Goal: Information Seeking & Learning: Find specific fact

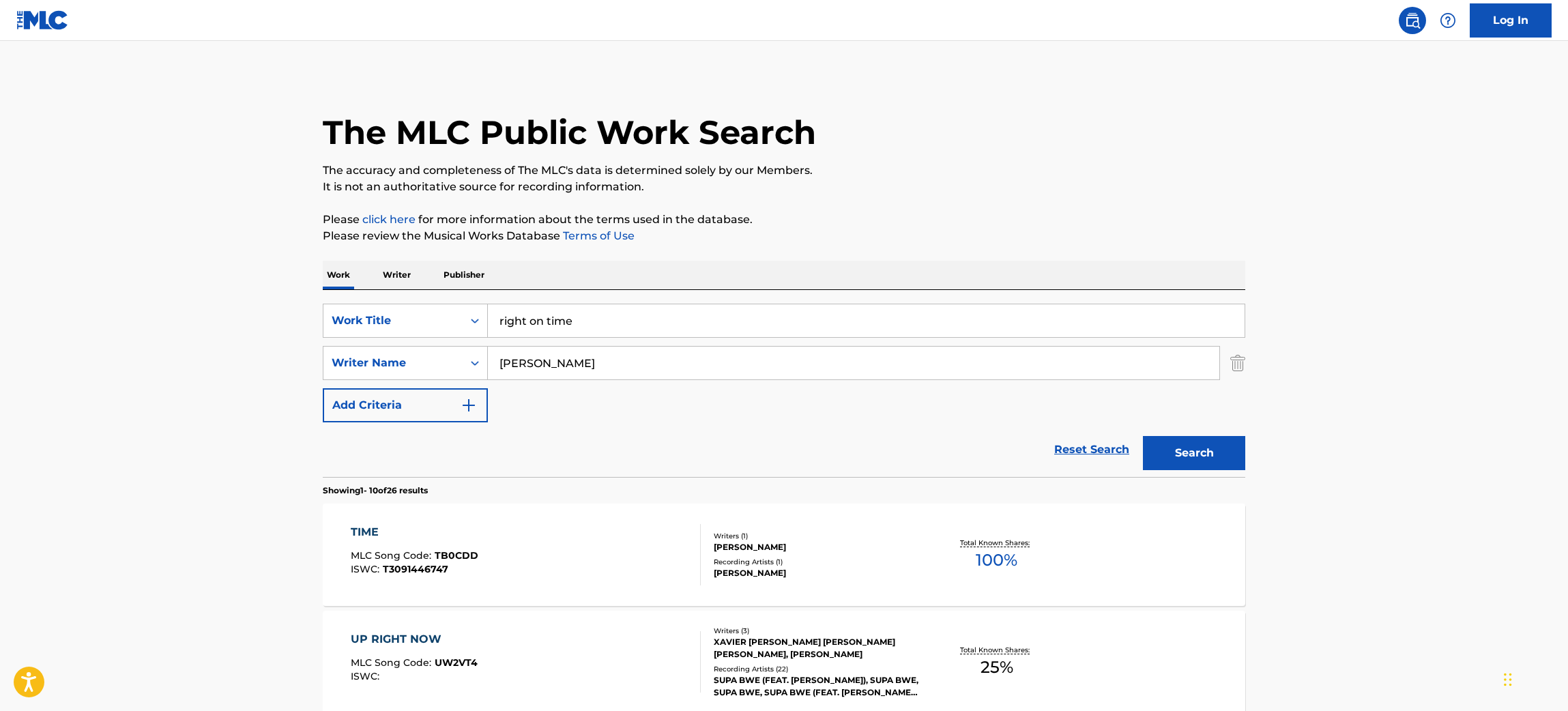
drag, startPoint x: 626, startPoint y: 315, endPoint x: 87, endPoint y: 247, distance: 543.3
paste input "Blippi Theme Song"
type input "Blippi Theme Song"
drag, startPoint x: 554, startPoint y: 355, endPoint x: 215, endPoint y: 339, distance: 339.4
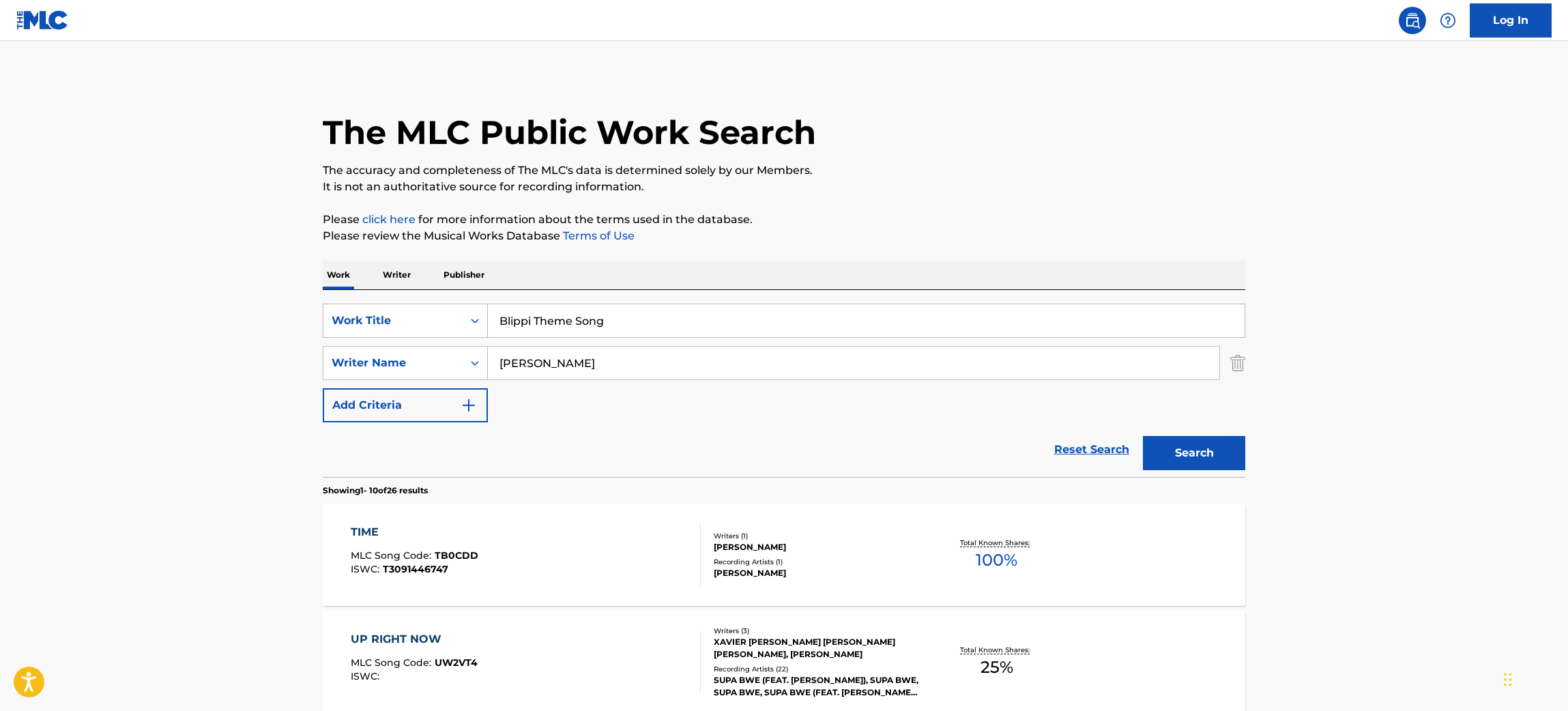
click at [1143, 436] on button "Search" at bounding box center [1195, 453] width 103 height 34
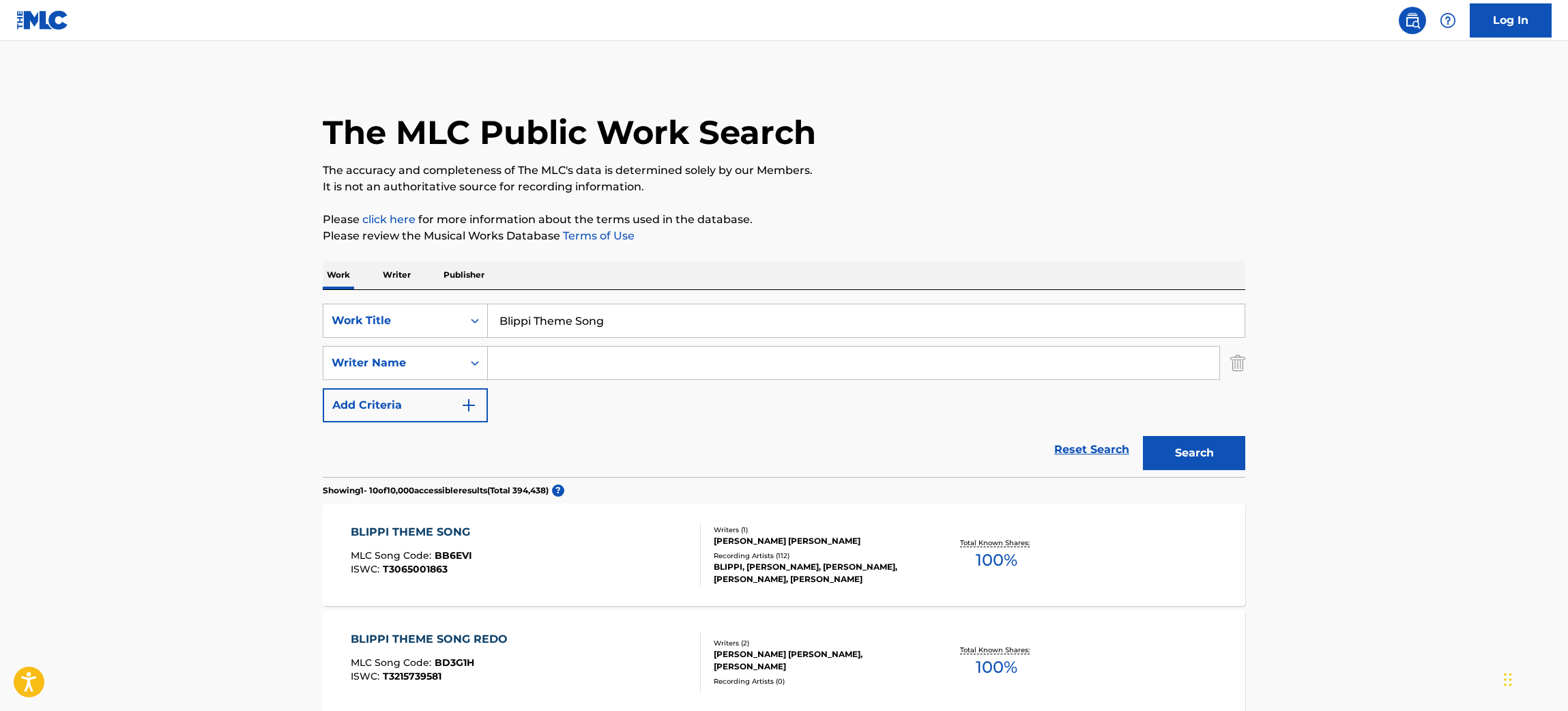
click at [638, 559] on div "BLIPPI THEME SONG MLC Song Code : BB6EVI ISWC : T3065001863" at bounding box center [527, 555] width 351 height 61
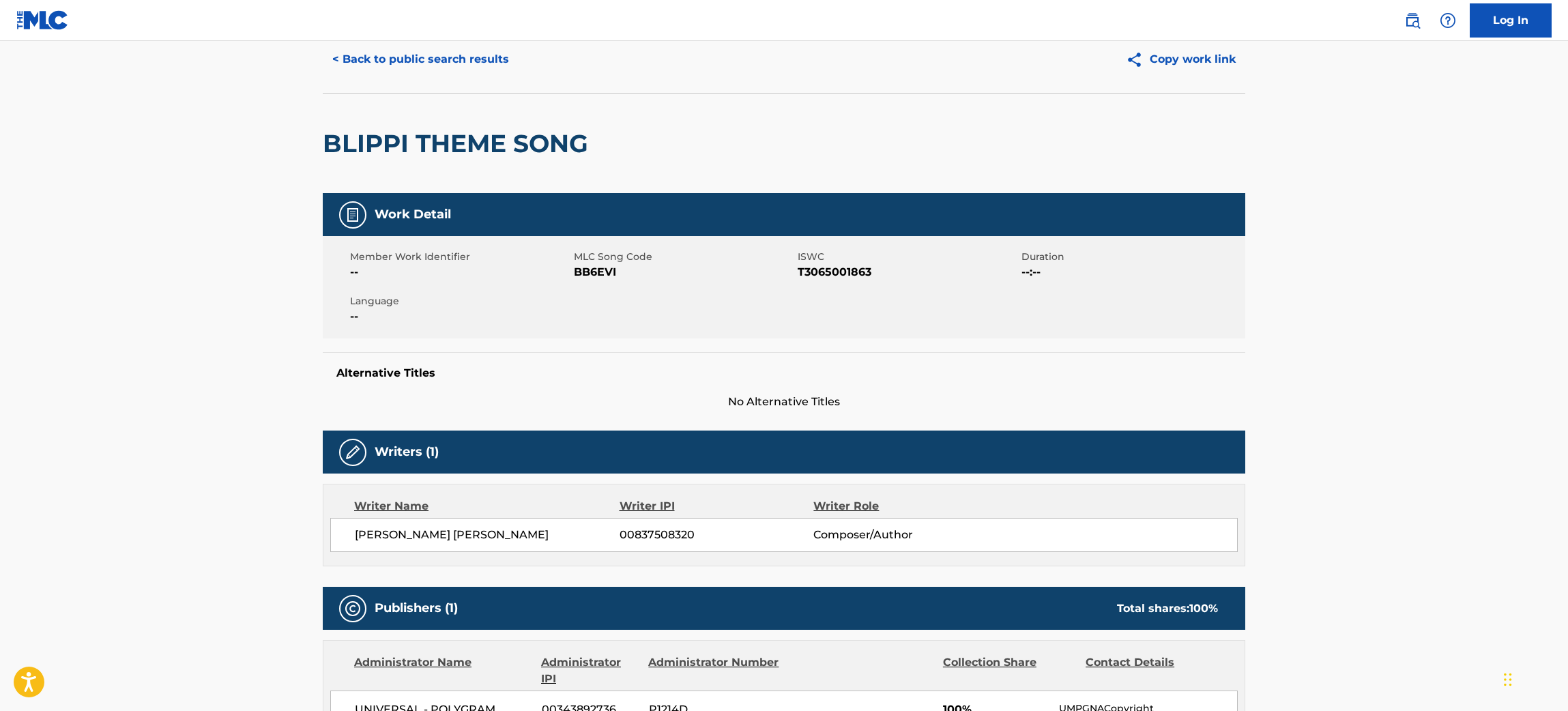
scroll to position [2, 0]
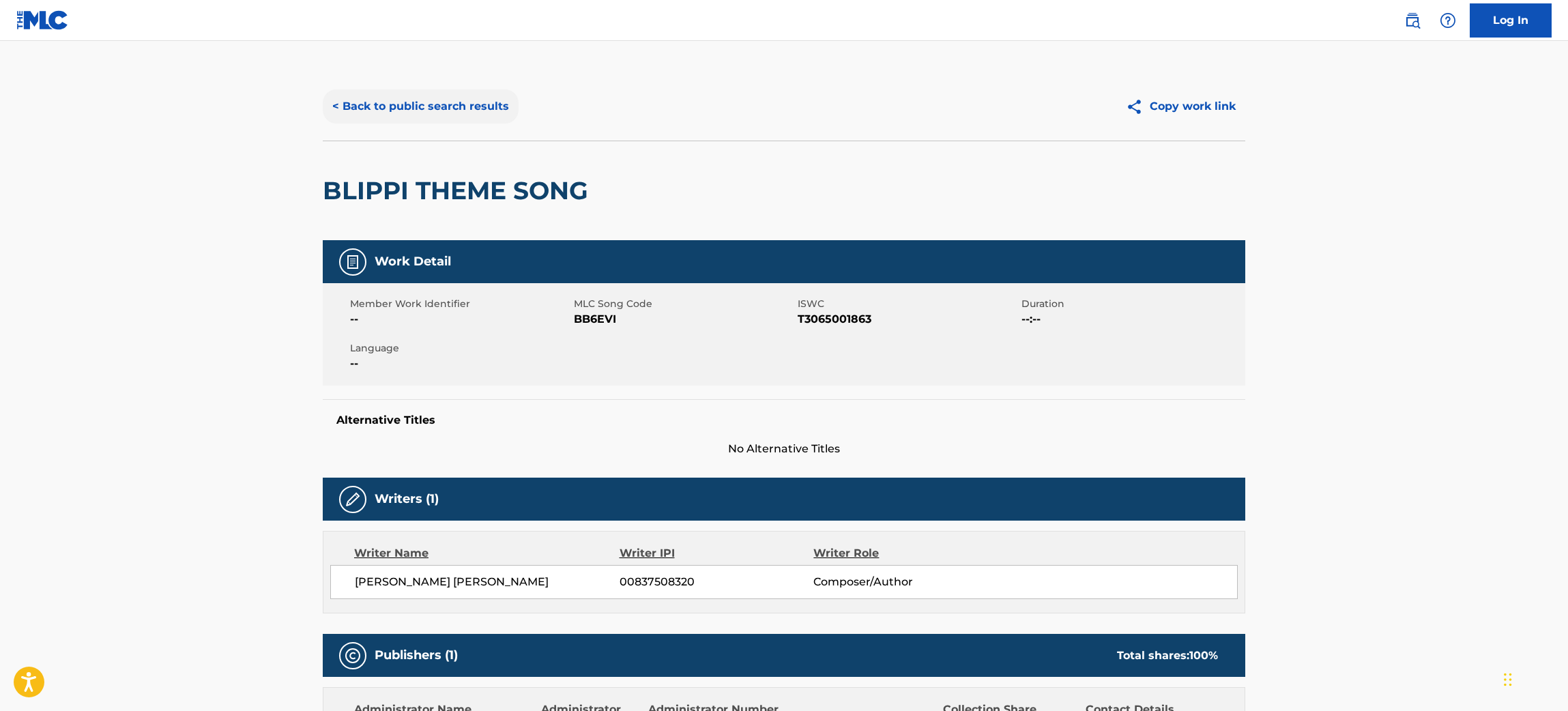
click at [472, 118] on button "< Back to public search results" at bounding box center [421, 106] width 196 height 34
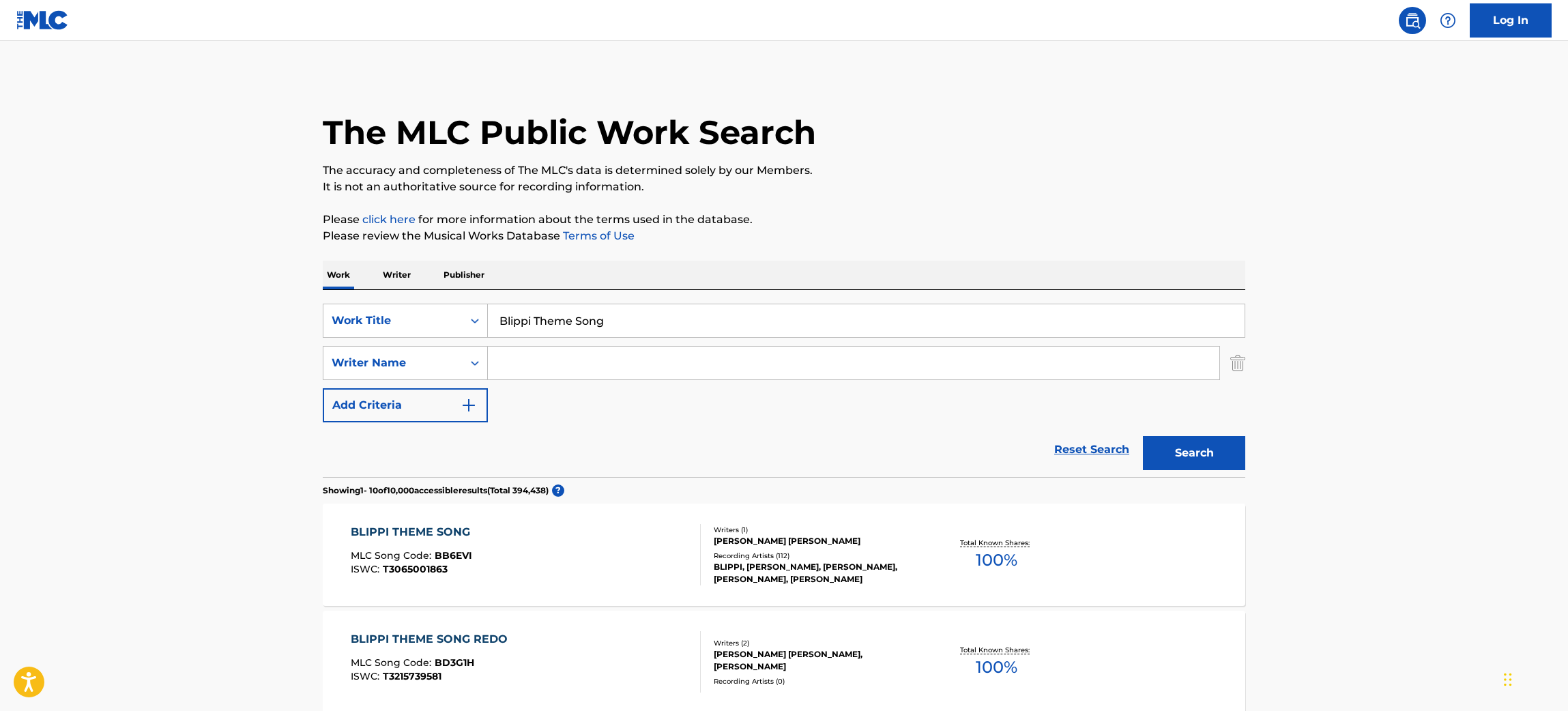
drag, startPoint x: 634, startPoint y: 316, endPoint x: 257, endPoint y: 303, distance: 377.2
paste input "Soft Crash"
type input "Soft Crash"
click at [575, 371] on input "Search Form" at bounding box center [854, 363] width 732 height 33
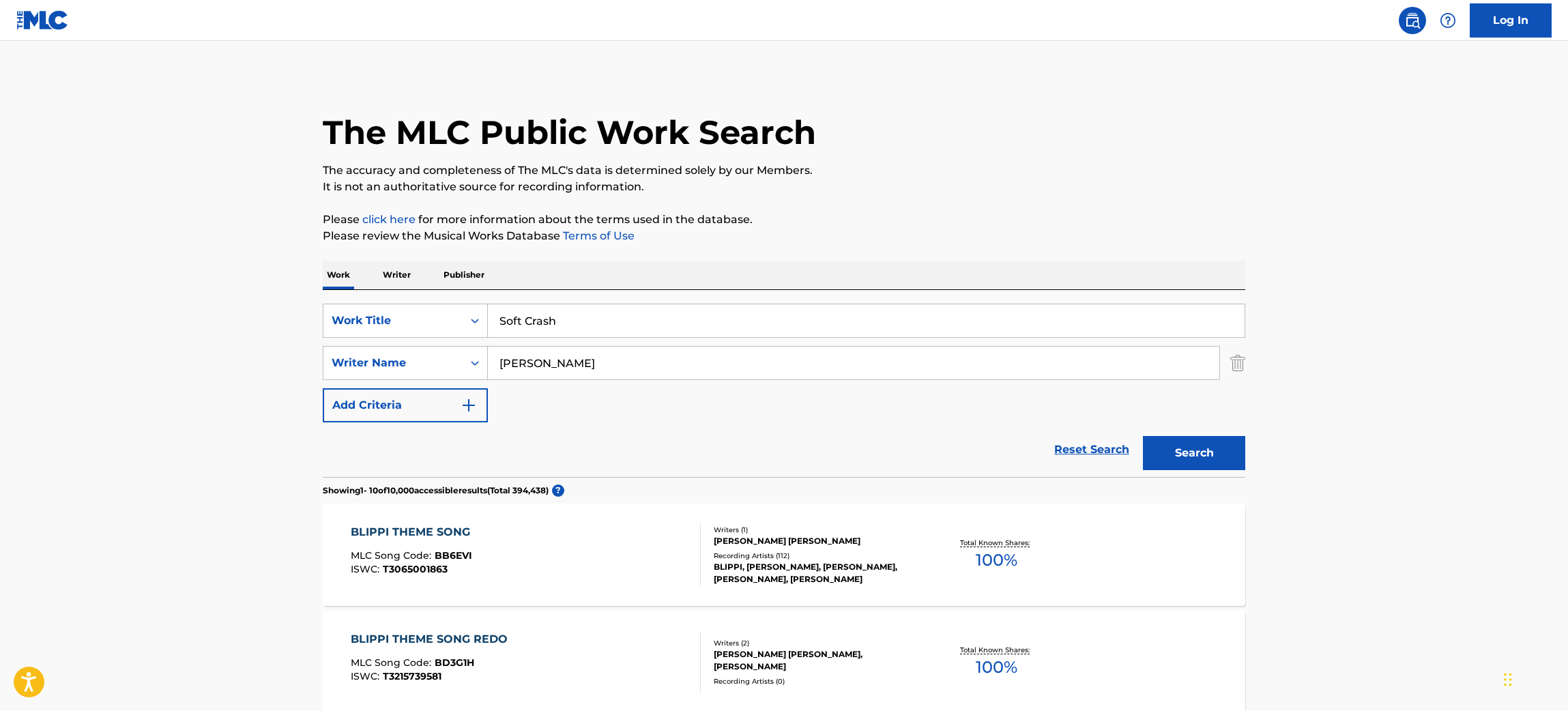
type input "[PERSON_NAME]"
click at [1143, 436] on button "Search" at bounding box center [1195, 453] width 103 height 34
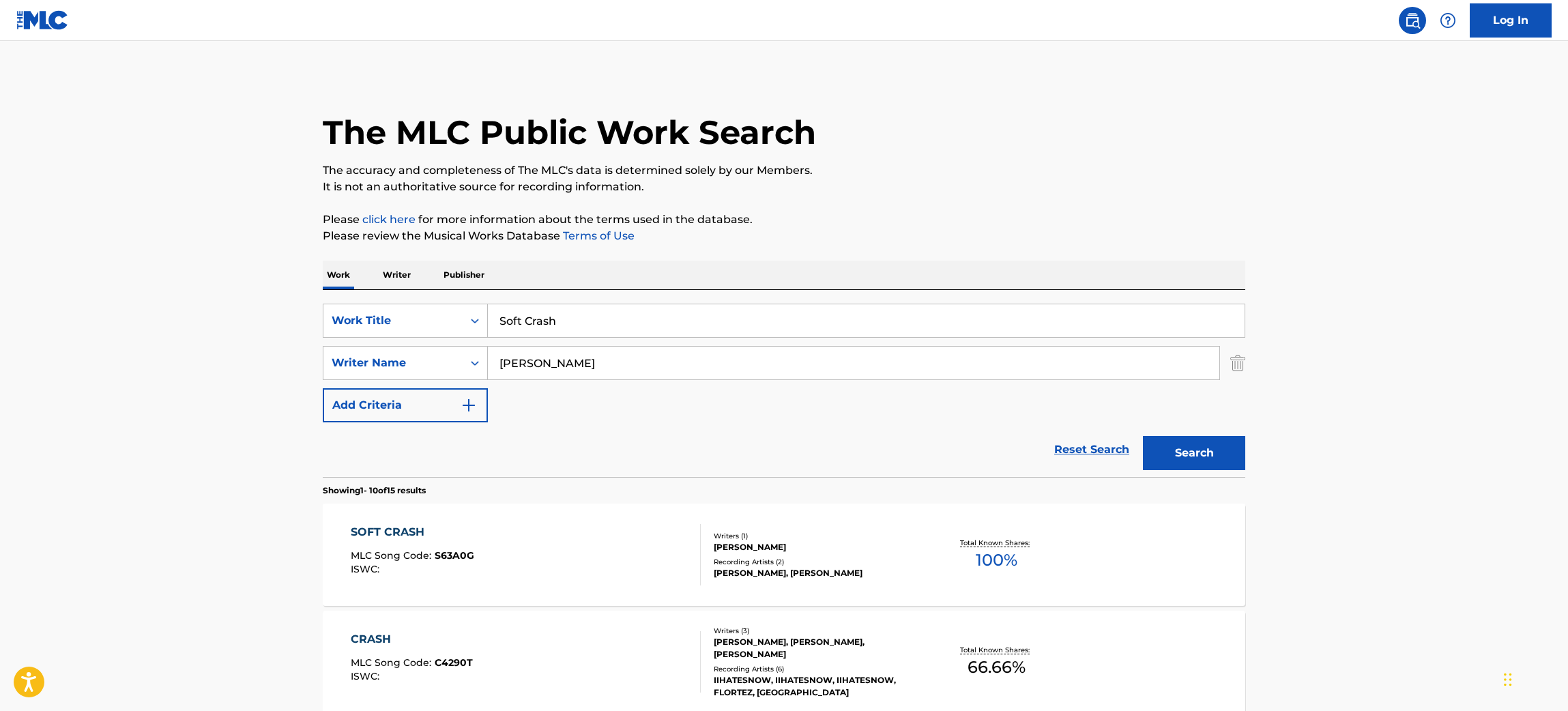
click at [657, 551] on div "SOFT CRASH MLC Song Code : S63A0G ISWC :" at bounding box center [527, 555] width 351 height 61
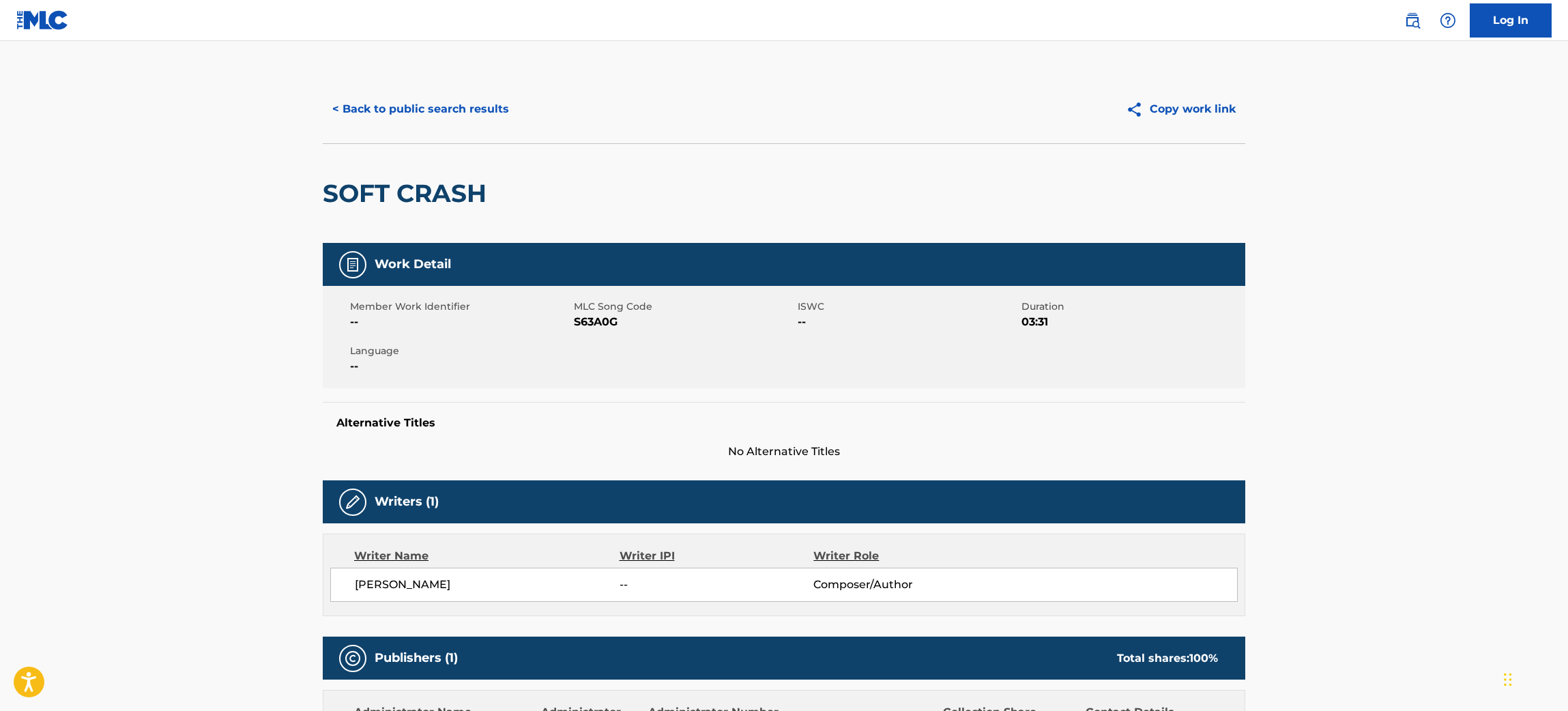
scroll to position [260, 0]
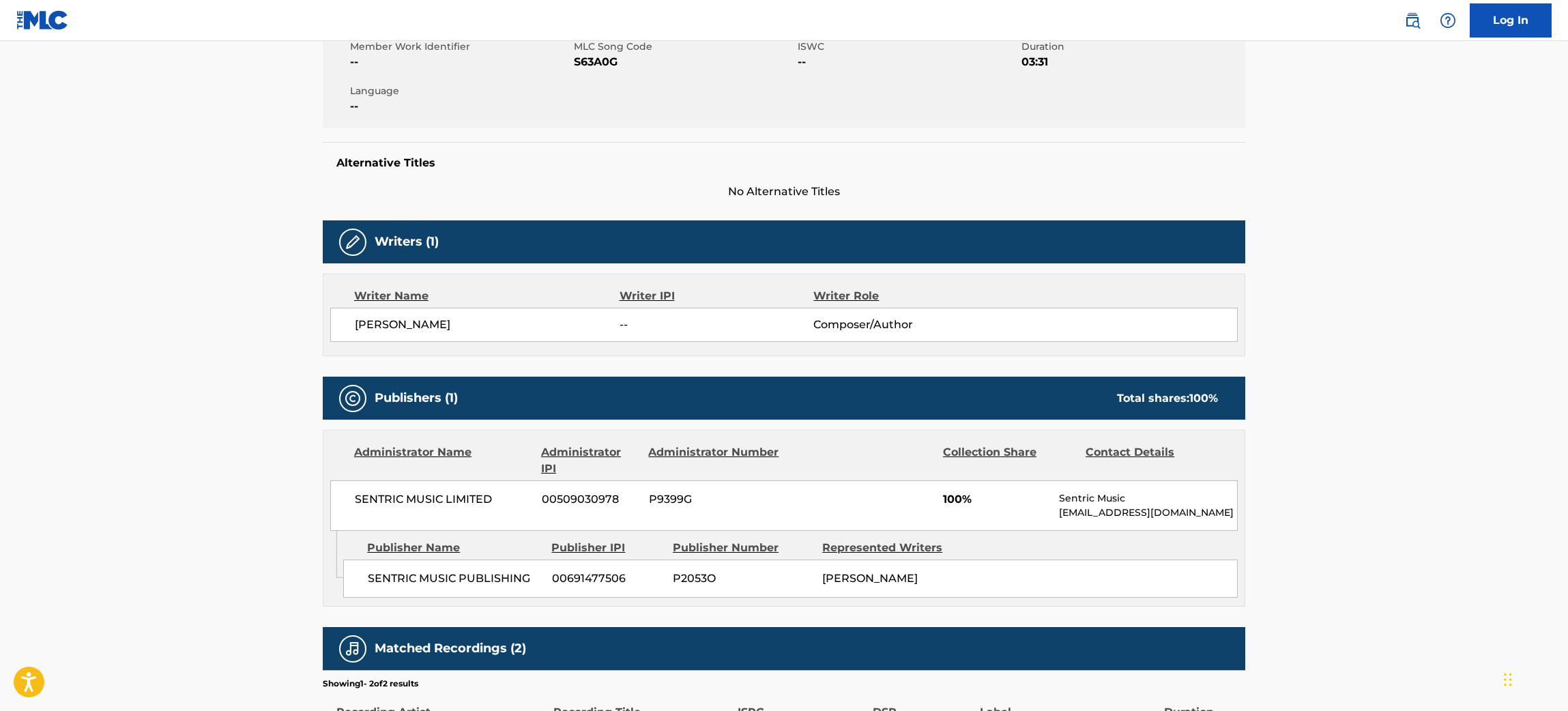
click at [1438, 321] on main "< Back to public search results Copy work link SOFT CRASH Work Detail Member Wo…" at bounding box center [784, 296] width 1568 height 1032
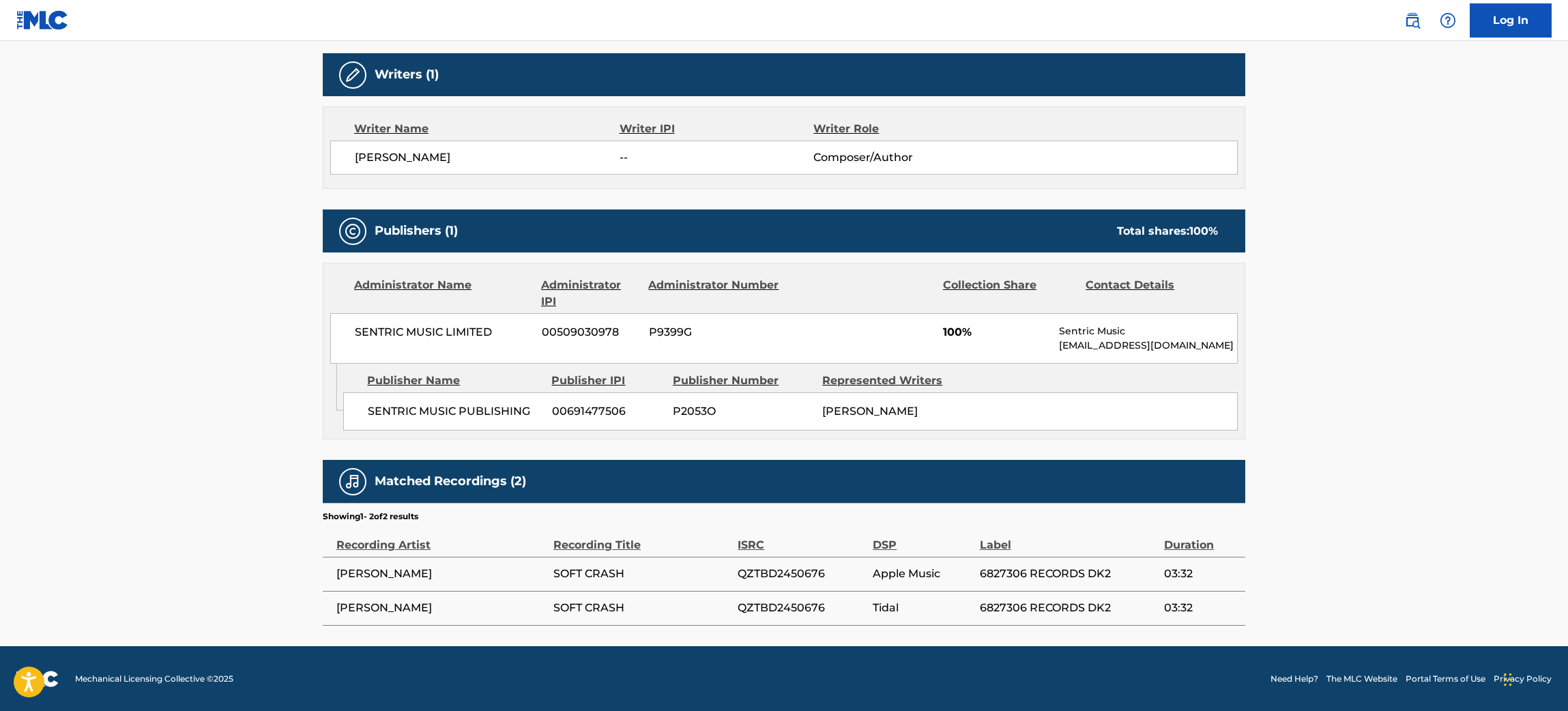
scroll to position [0, 0]
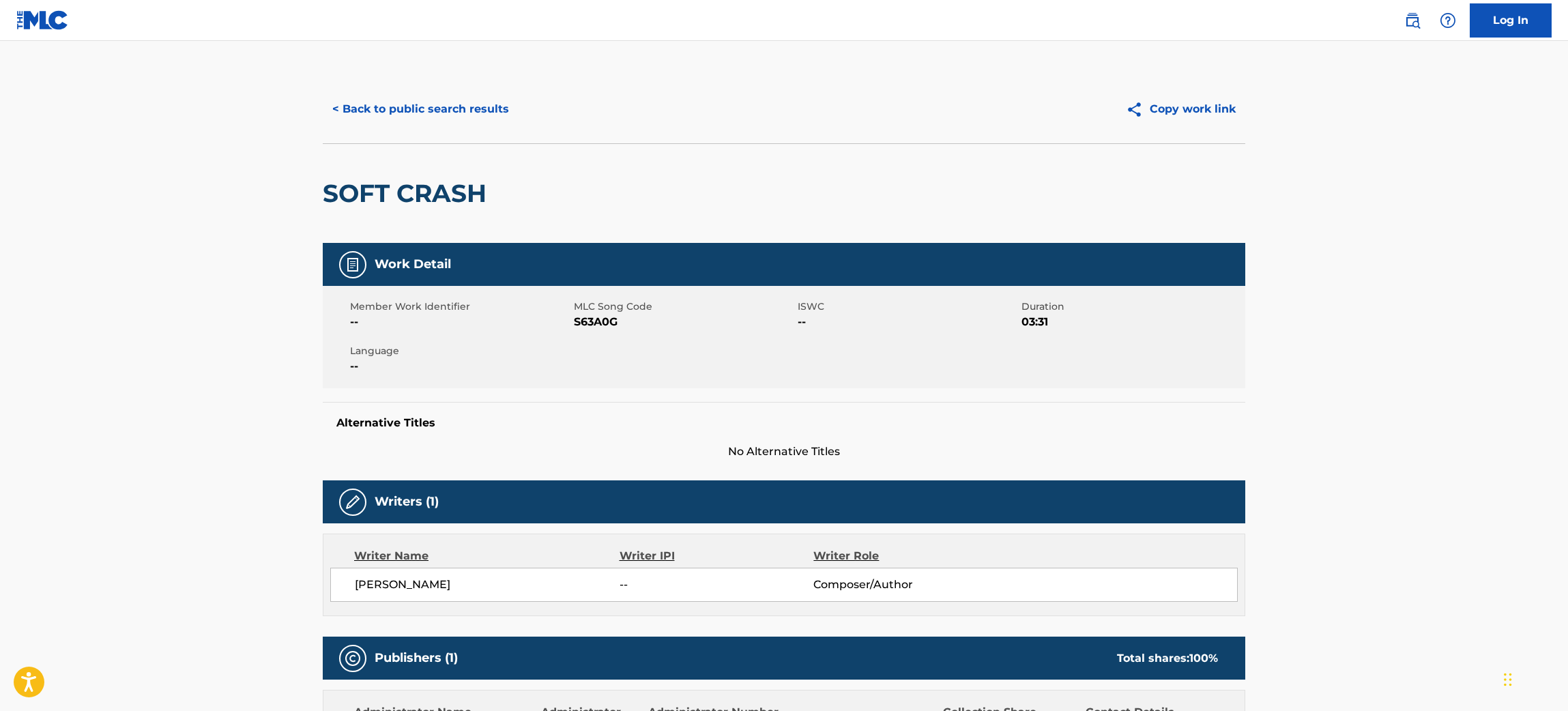
click at [260, 332] on main "< Back to public search results Copy work link SOFT CRASH Work Detail Member Wo…" at bounding box center [784, 556] width 1568 height 1032
click at [492, 118] on button "< Back to public search results" at bounding box center [421, 108] width 196 height 34
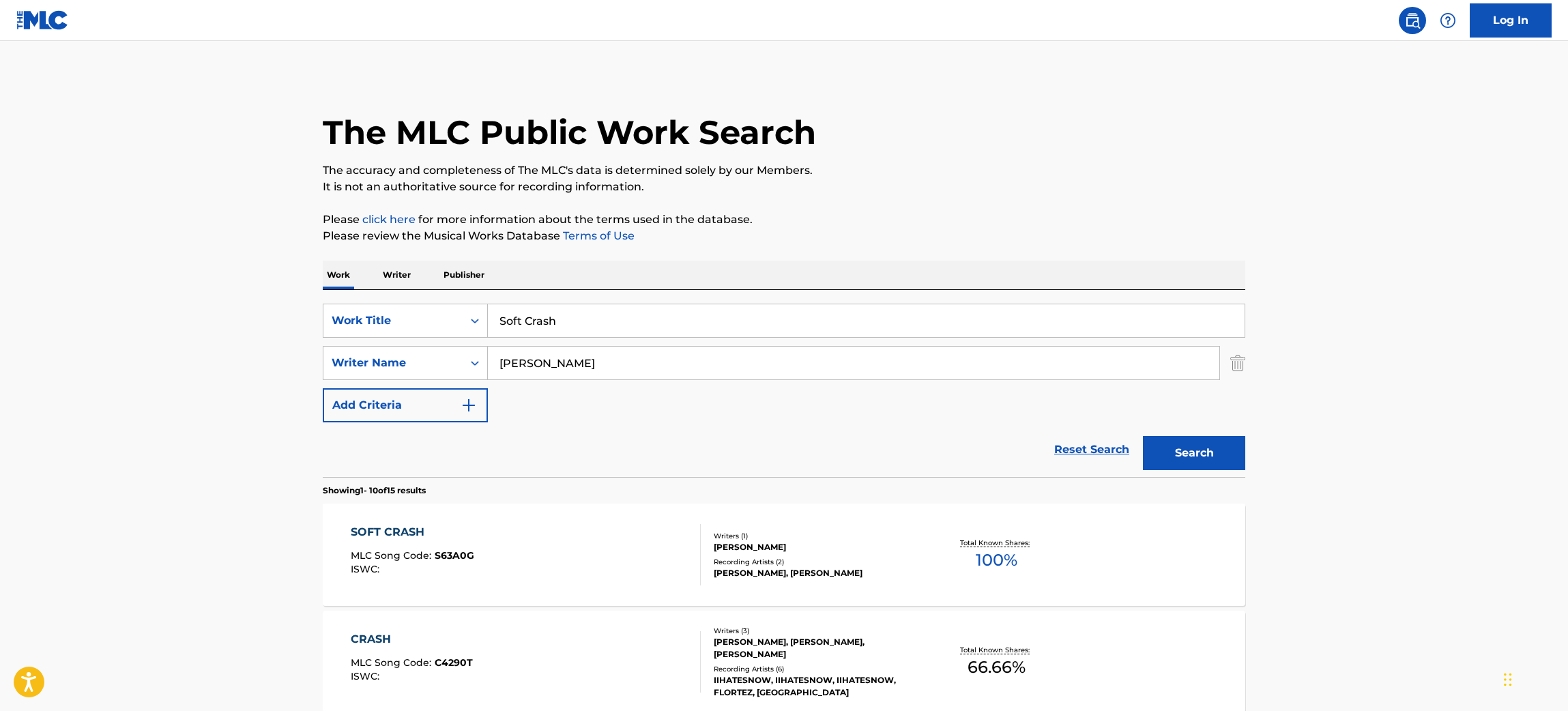
drag, startPoint x: 580, startPoint y: 324, endPoint x: 116, endPoint y: 257, distance: 468.8
paste input "T3346519555"
type input "T3346519555"
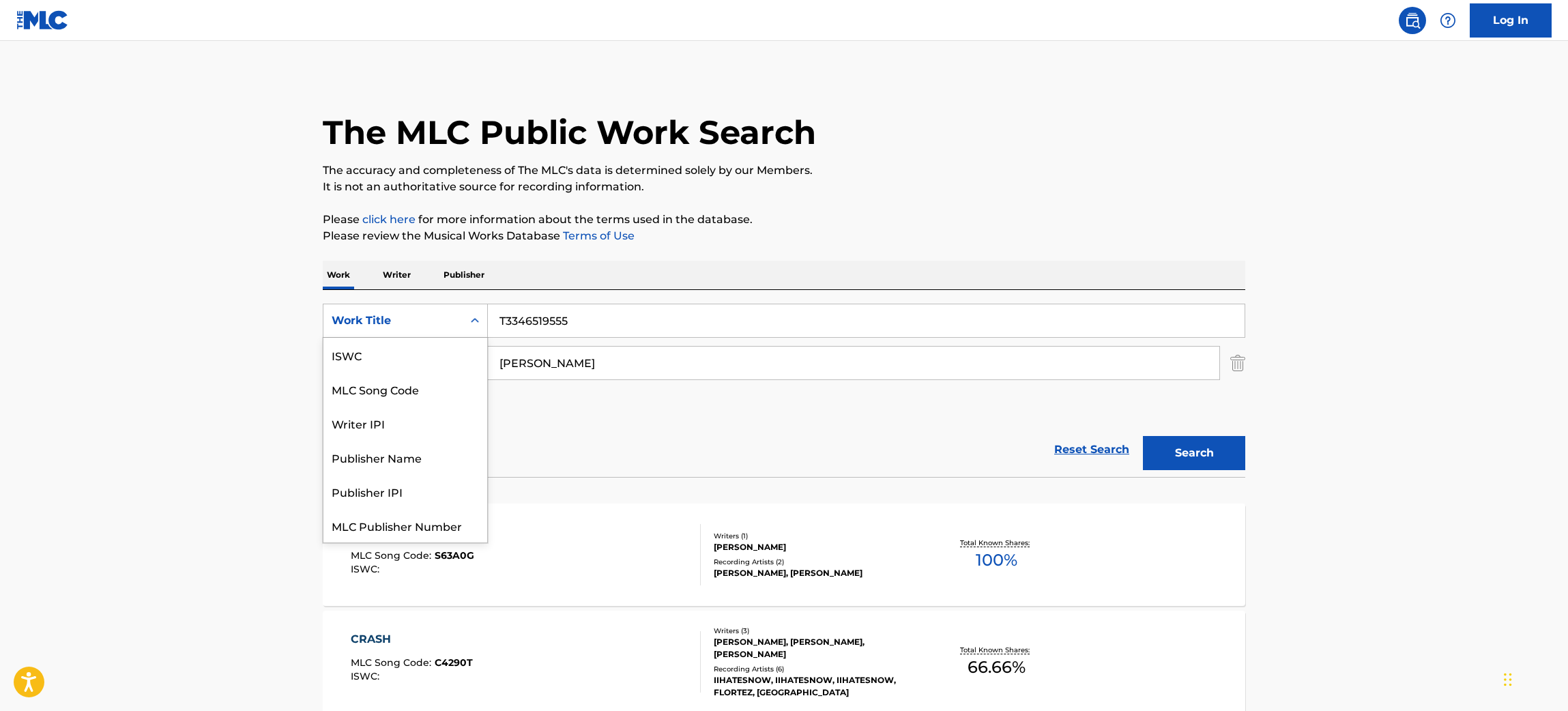
click at [457, 317] on div "Work Title" at bounding box center [393, 320] width 139 height 26
click at [372, 351] on div "ISWC" at bounding box center [406, 354] width 164 height 34
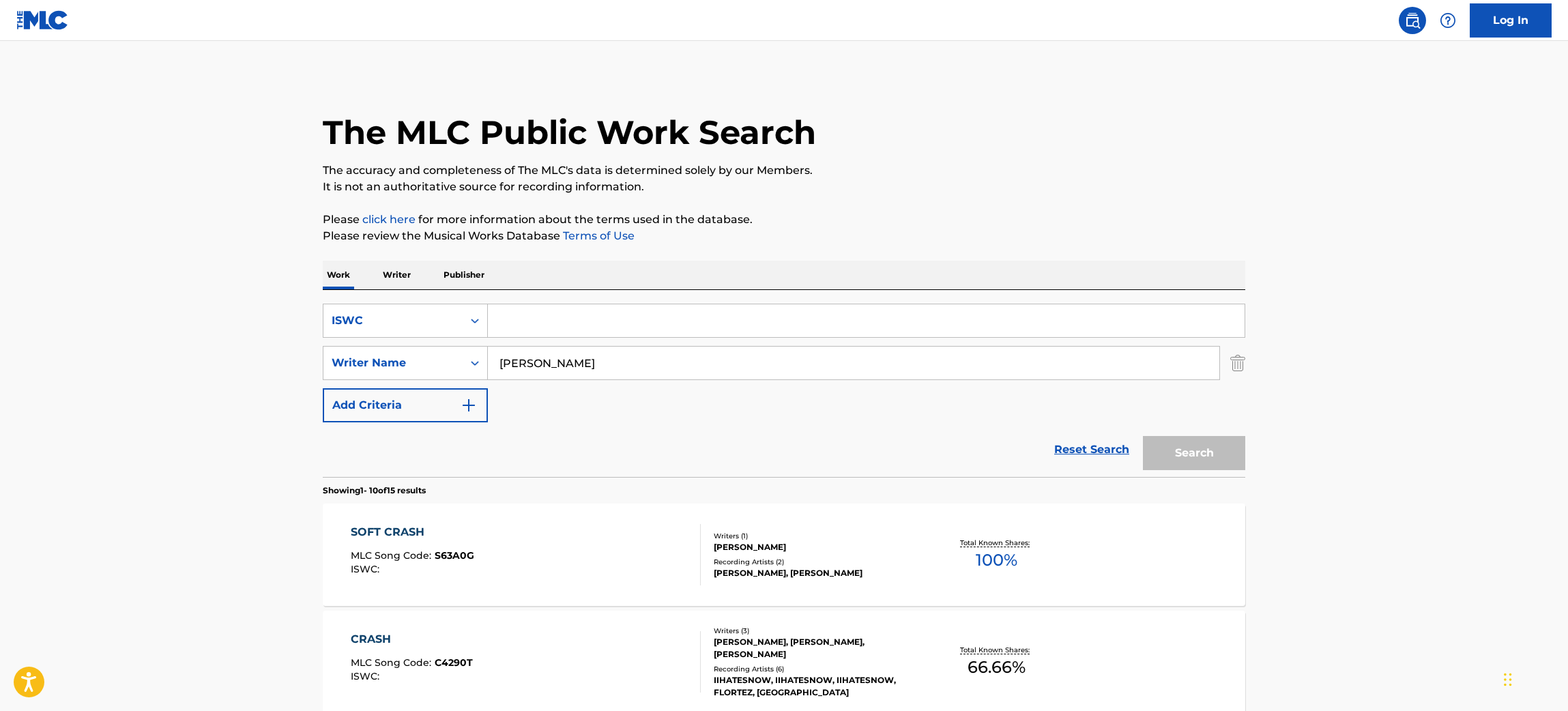
click at [546, 332] on input "Search Form" at bounding box center [866, 321] width 757 height 33
paste input "T3346519555"
type input "T3346519555"
drag, startPoint x: 604, startPoint y: 370, endPoint x: 443, endPoint y: 354, distance: 161.8
click at [443, 354] on div "SearchWithCriteria5733b481-6174-49b4-aac0-7ef9b78f671f Writer Name [PERSON_NAME]" at bounding box center [784, 363] width 922 height 34
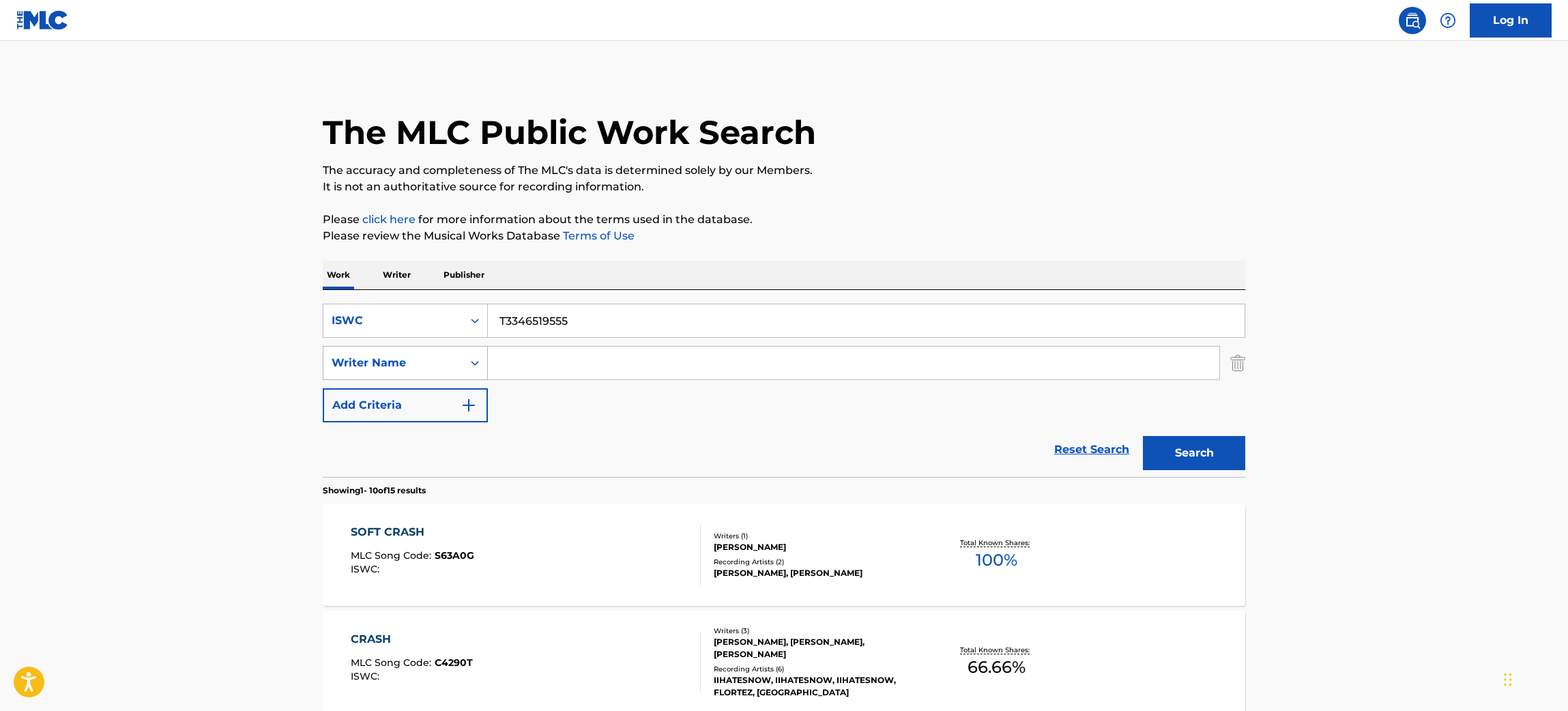
click at [1143, 436] on button "Search" at bounding box center [1195, 453] width 103 height 34
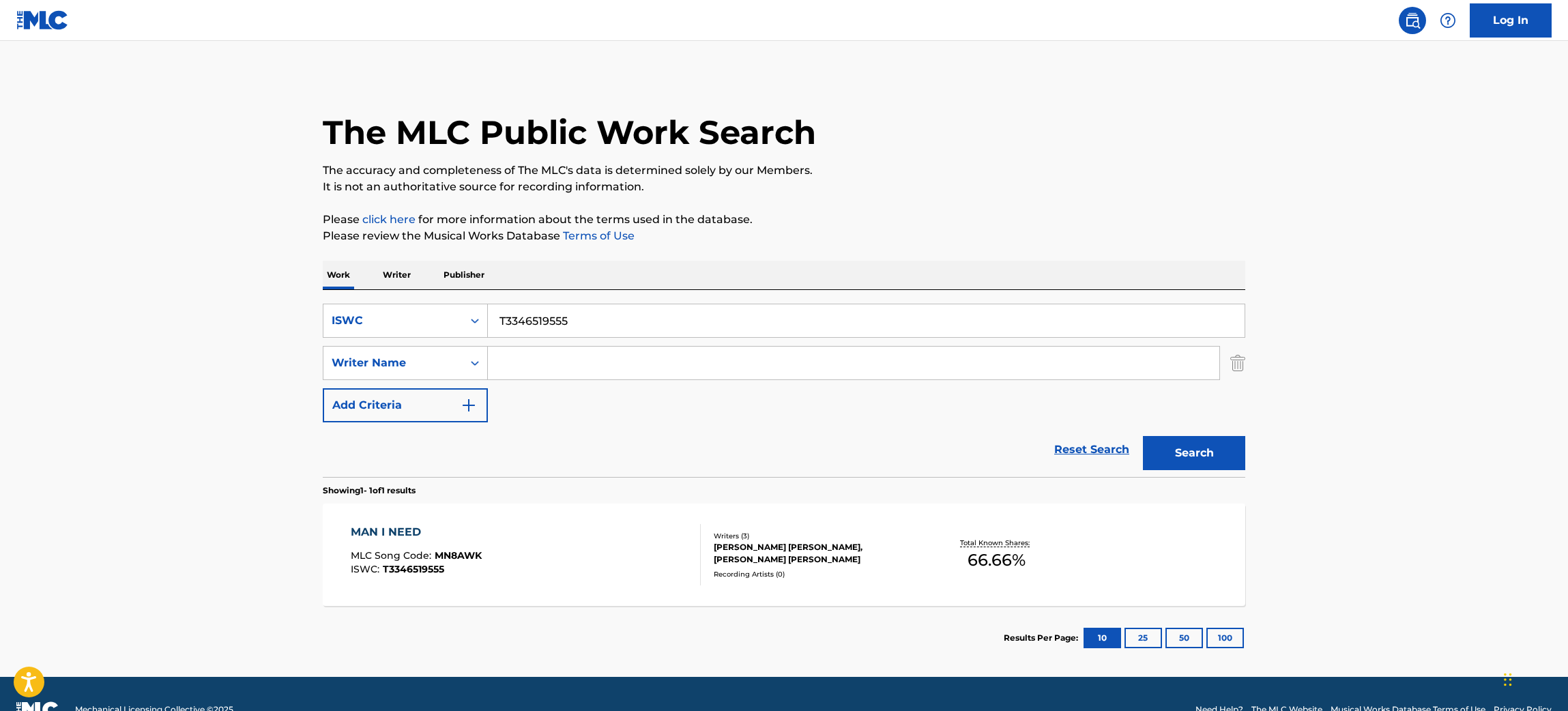
click at [665, 575] on div "MAN I NEED MLC Song Code : MN8AWK ISWC : T3346519555" at bounding box center [527, 555] width 351 height 61
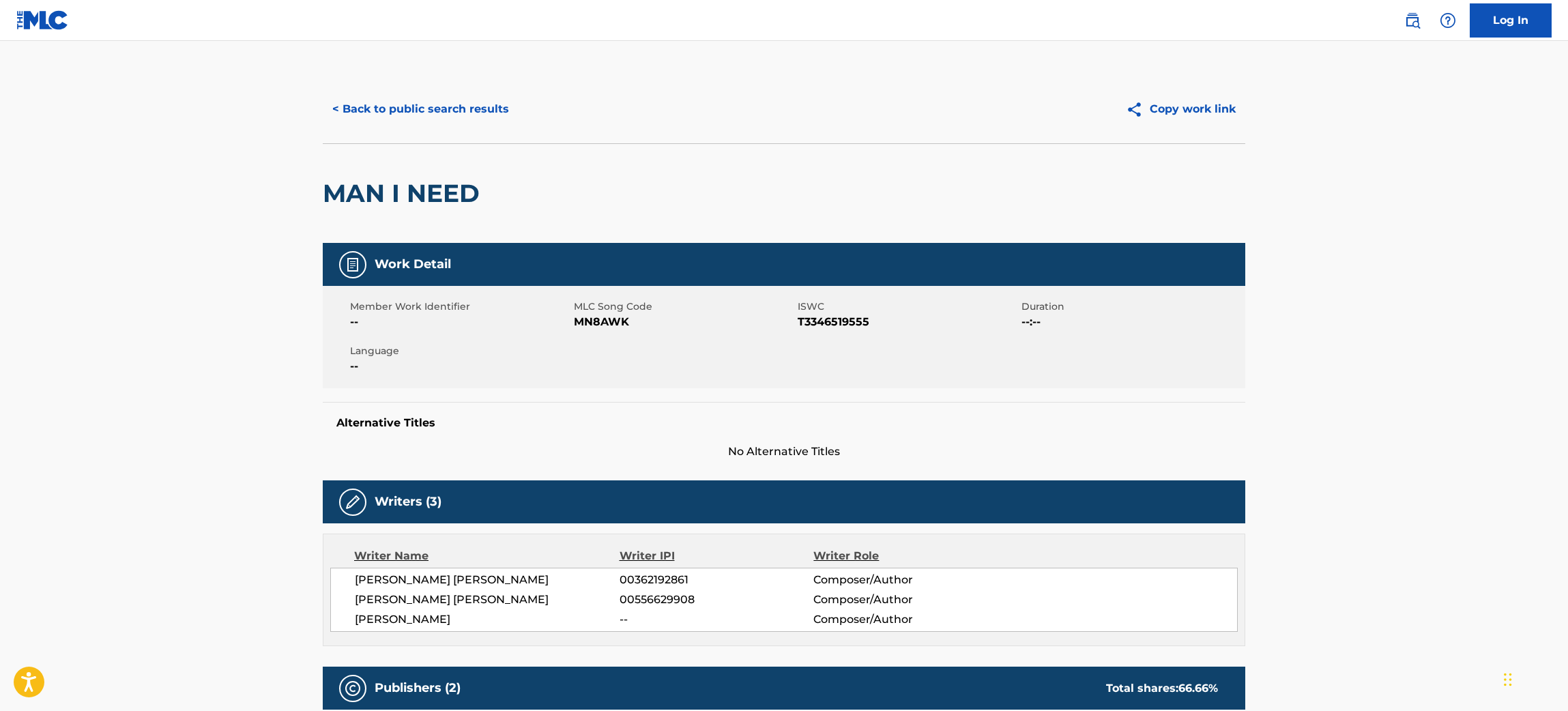
click at [488, 126] on div "< Back to public search results Copy work link" at bounding box center [784, 109] width 922 height 68
click at [474, 120] on button "< Back to public search results" at bounding box center [421, 108] width 196 height 34
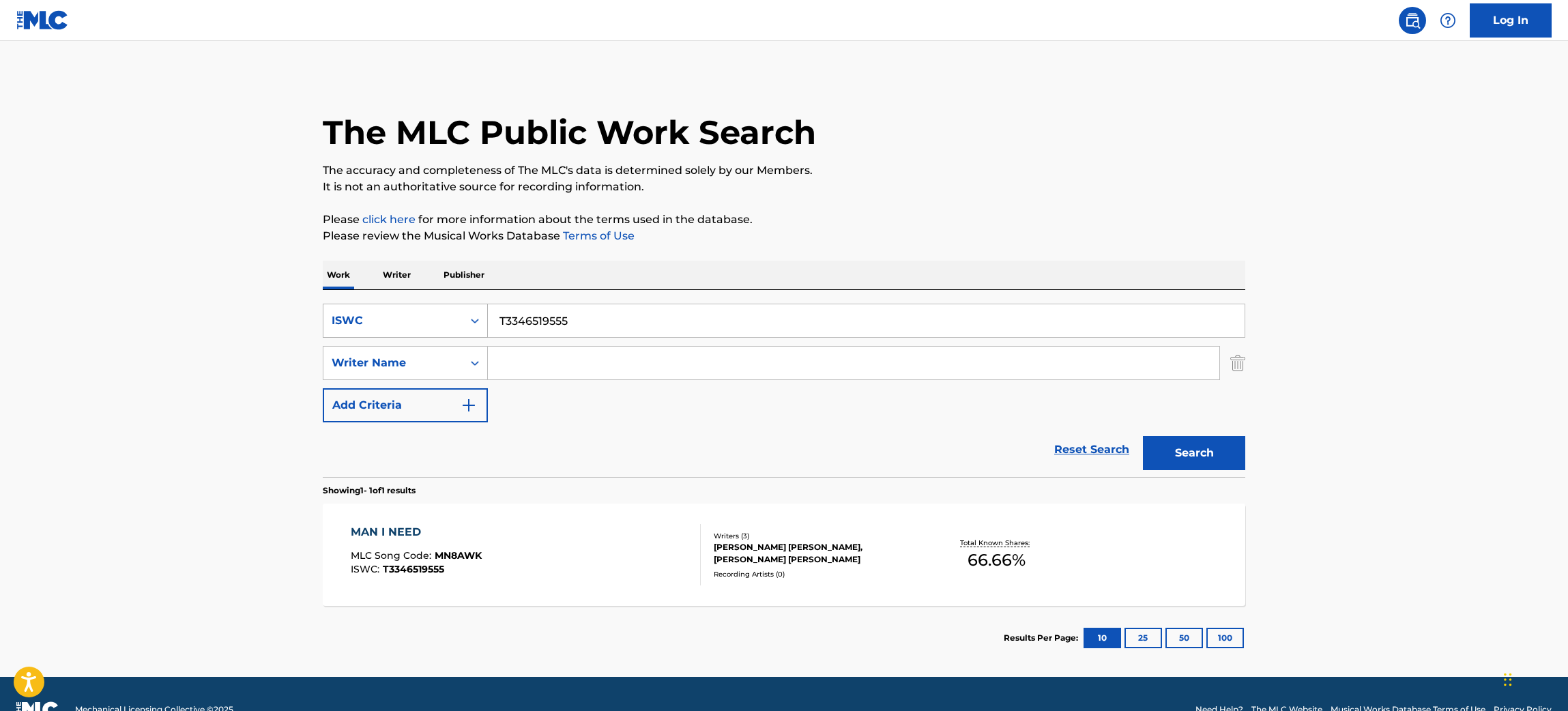
drag, startPoint x: 599, startPoint y: 320, endPoint x: 327, endPoint y: 305, distance: 272.4
click at [327, 305] on div "SearchWithCriteria55a34de7-da04-4d29-8a59-c8f0530f7943 ISWC T3346519555" at bounding box center [784, 320] width 922 height 34
paste input "Leave Me Alone"
type input "Leave Me Alone"
click at [518, 378] on input "Search Form" at bounding box center [854, 363] width 732 height 33
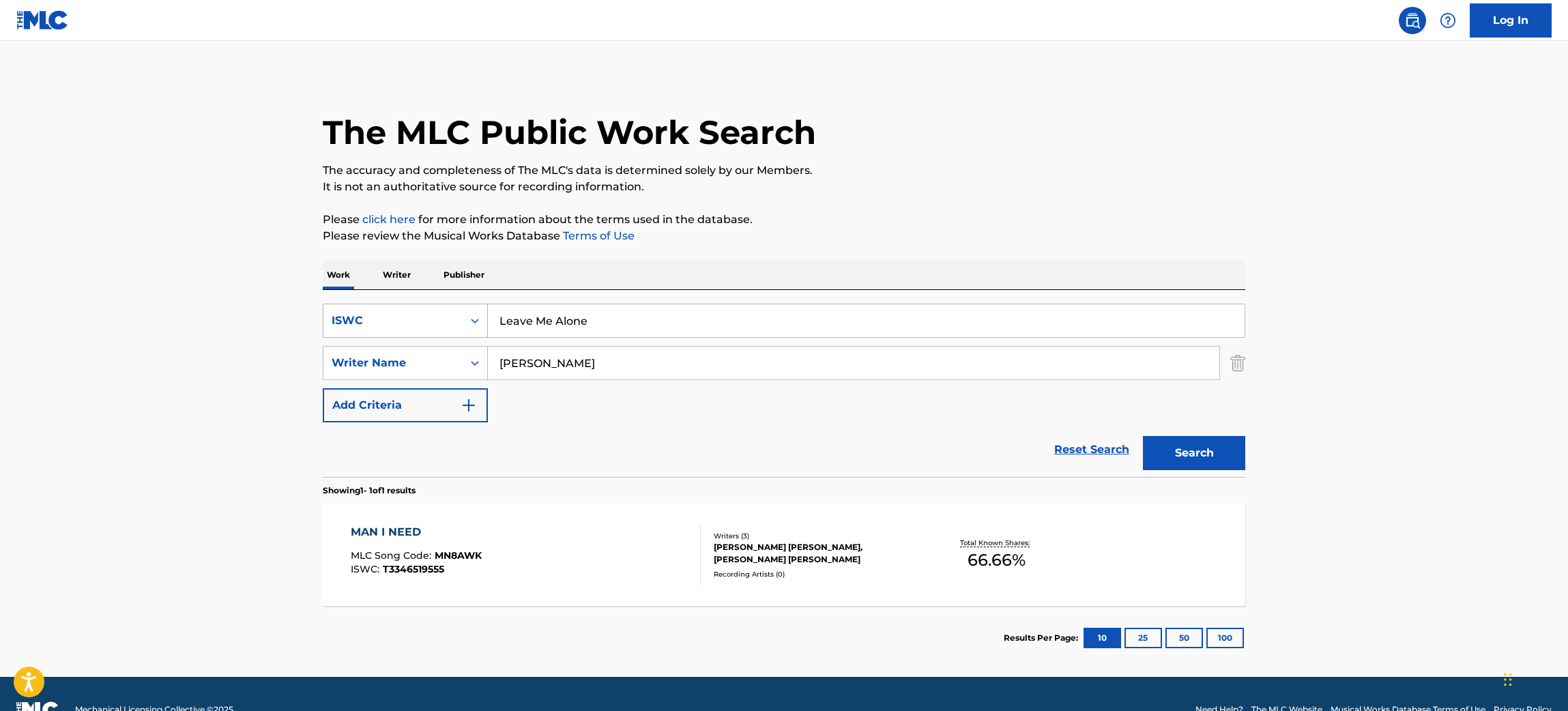
type input "[PERSON_NAME]"
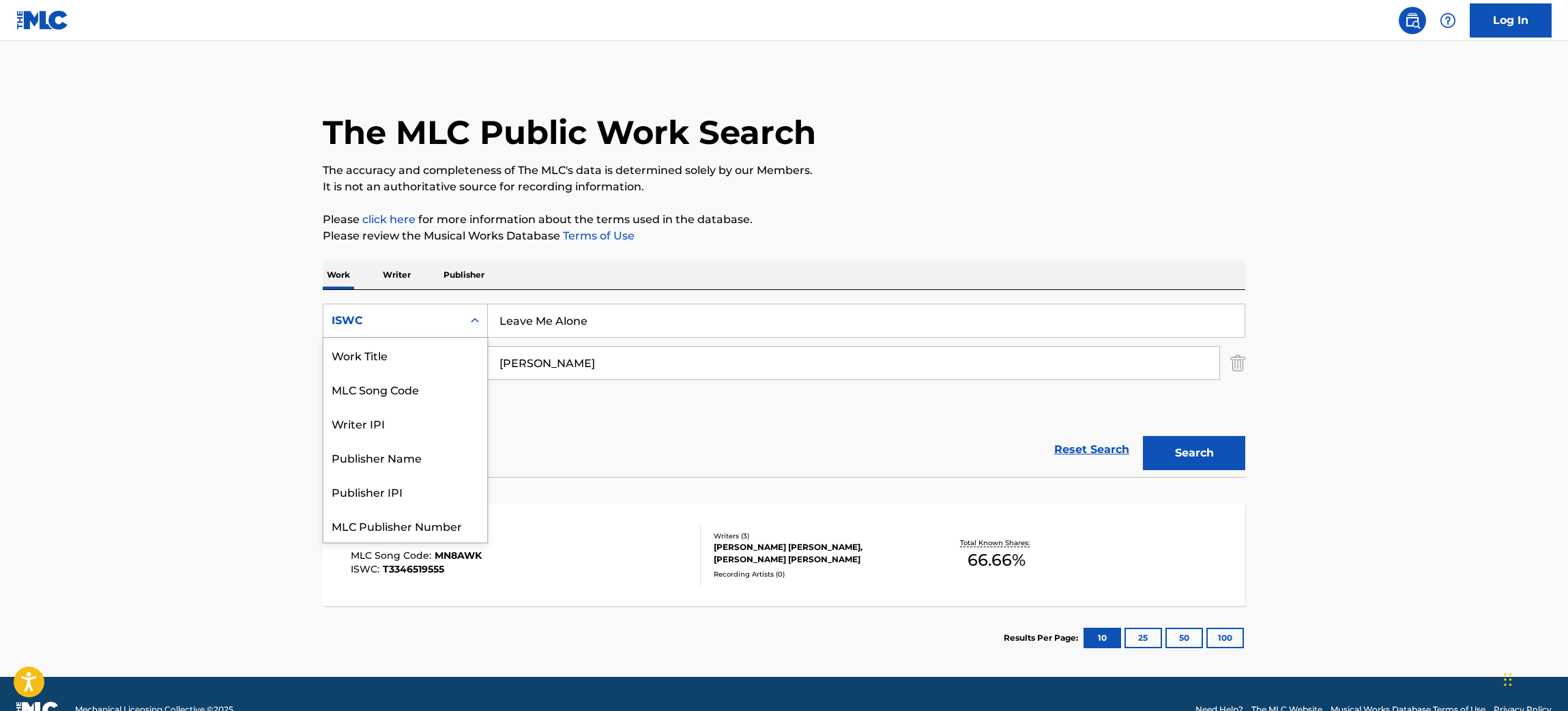
click at [466, 335] on div "Search Form" at bounding box center [475, 321] width 25 height 33
click at [367, 368] on div "Work Title" at bounding box center [406, 354] width 164 height 34
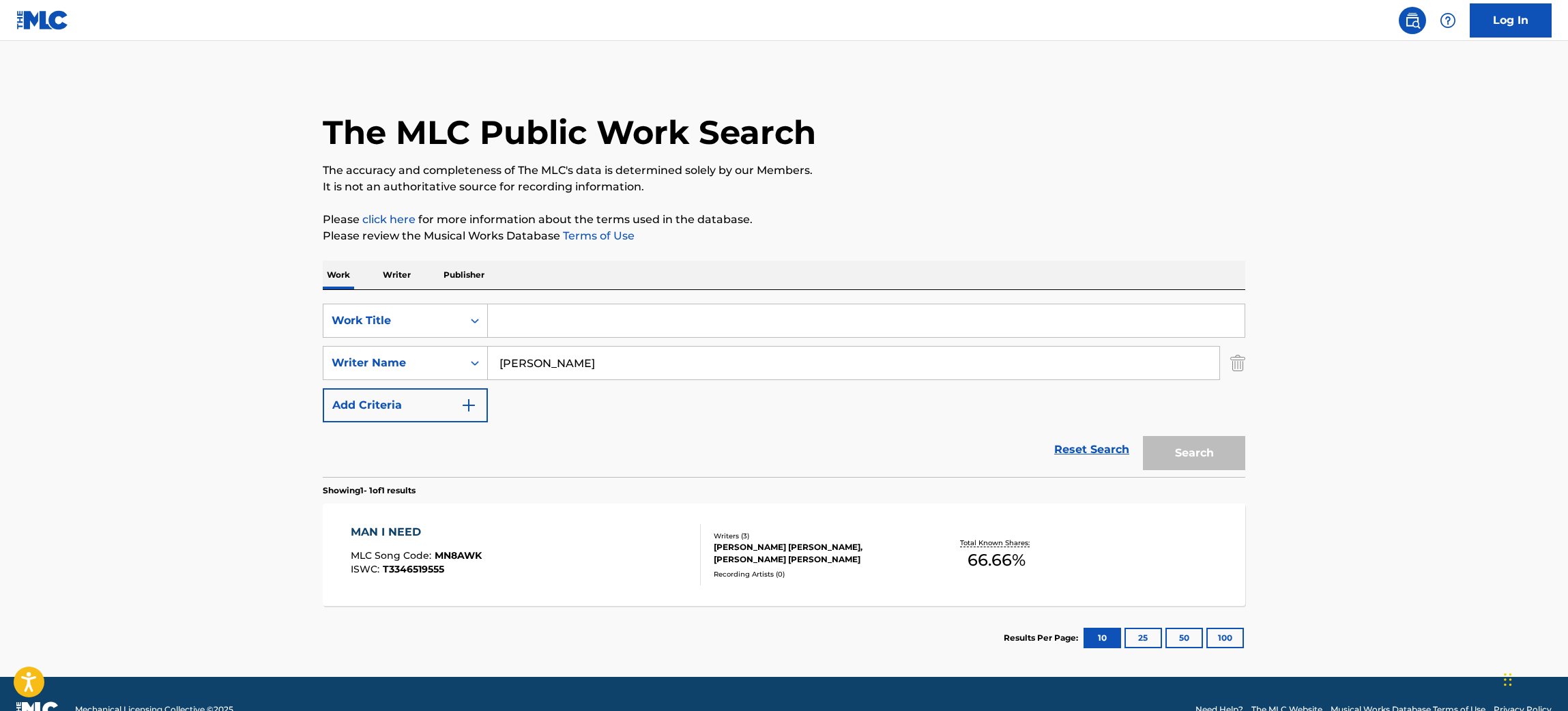
click at [822, 320] on input "Search Form" at bounding box center [866, 321] width 757 height 33
click at [1143, 436] on button "Search" at bounding box center [1195, 453] width 103 height 34
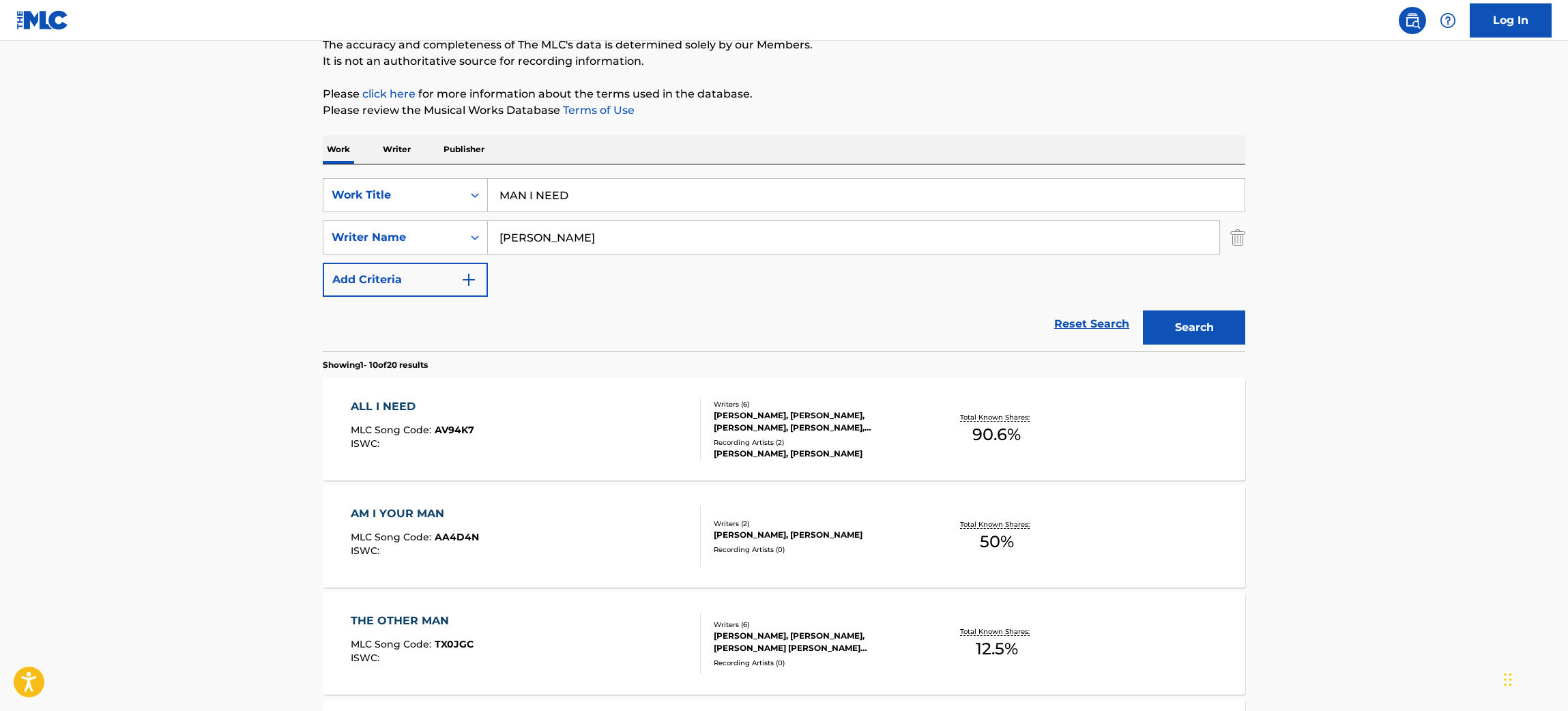
scroll to position [183, 0]
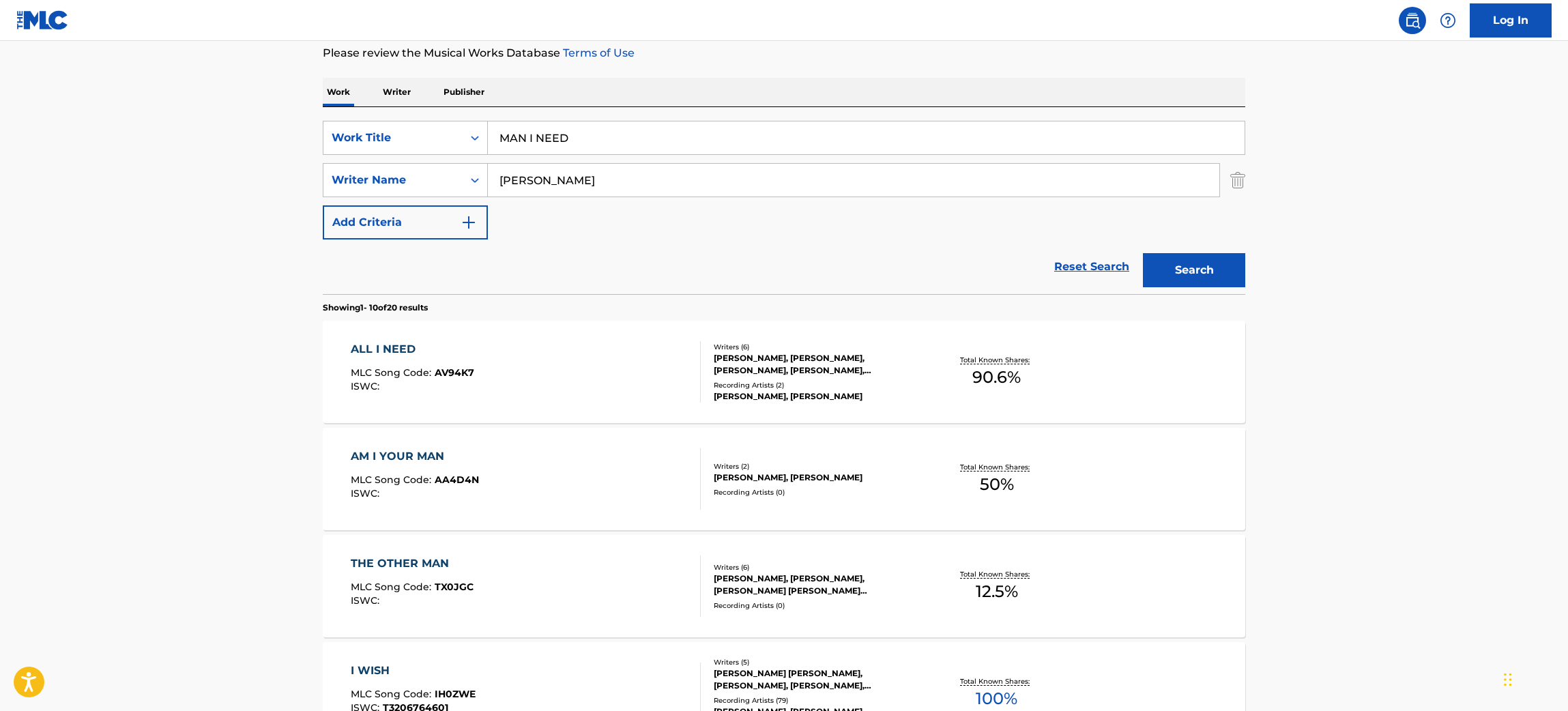
drag, startPoint x: 496, startPoint y: 132, endPoint x: 321, endPoint y: 123, distance: 175.2
click at [321, 123] on div "The MLC Public Work Search The accuracy and completeness of The MLC's data is d…" at bounding box center [784, 675] width 955 height 1565
type input "LEAVE ME ALONE"
click at [1143, 253] on button "Search" at bounding box center [1195, 270] width 103 height 34
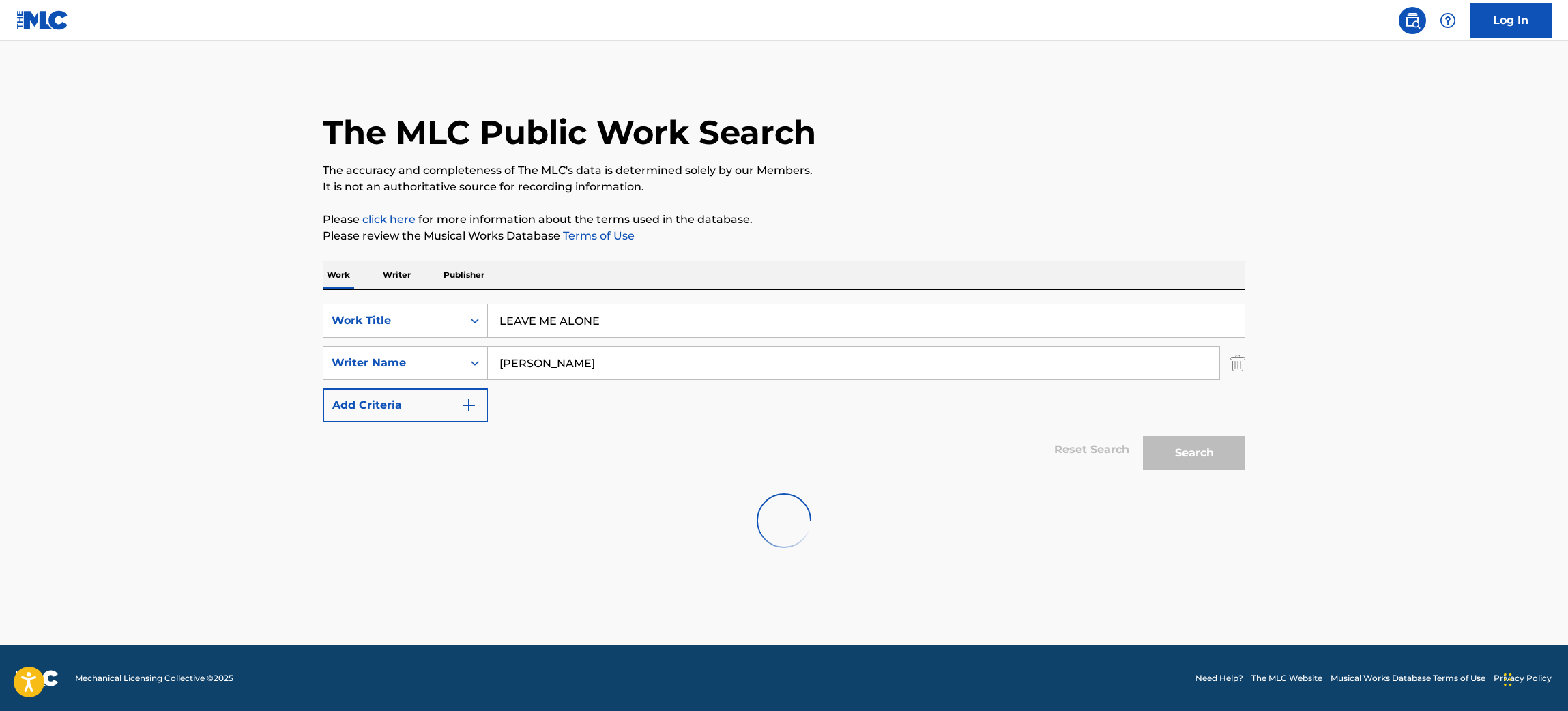
scroll to position [0, 0]
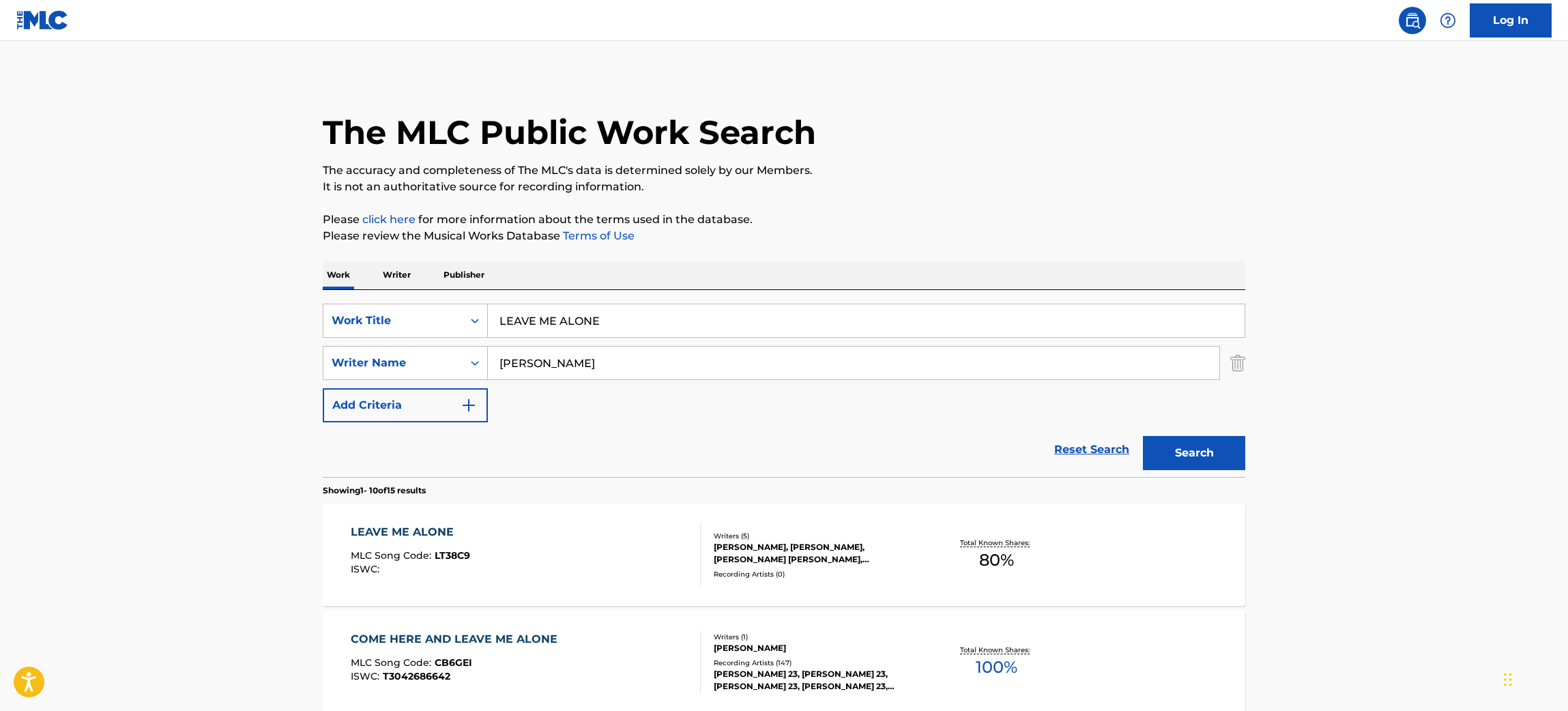
click at [629, 542] on div "LEAVE ME ALONE MLC Song Code : LT38C9 ISWC :" at bounding box center [527, 555] width 351 height 61
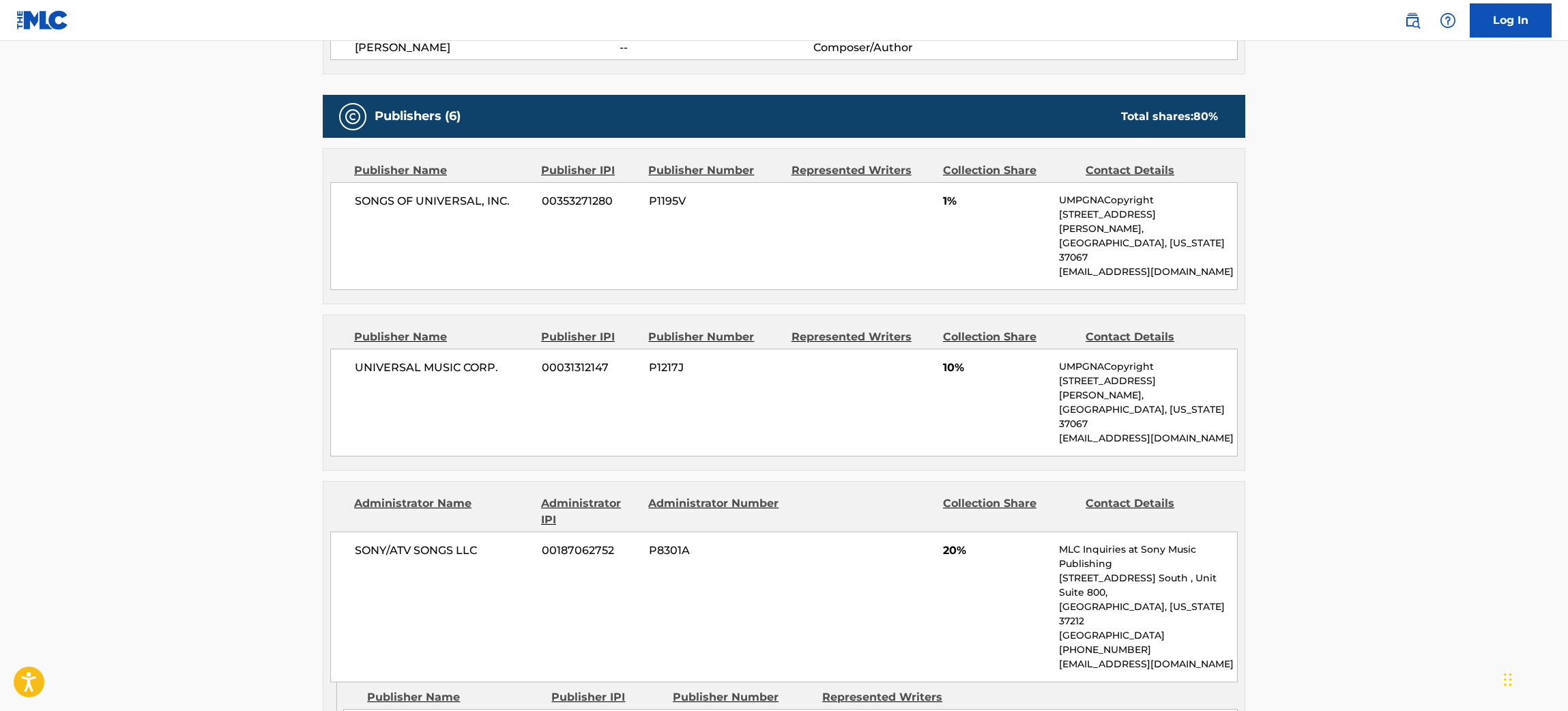
scroll to position [599, 0]
